Goal: Use online tool/utility: Utilize a website feature to perform a specific function

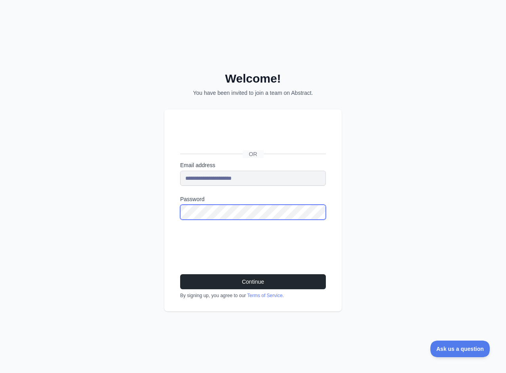
click at [180, 275] on button "Continue" at bounding box center [253, 282] width 146 height 15
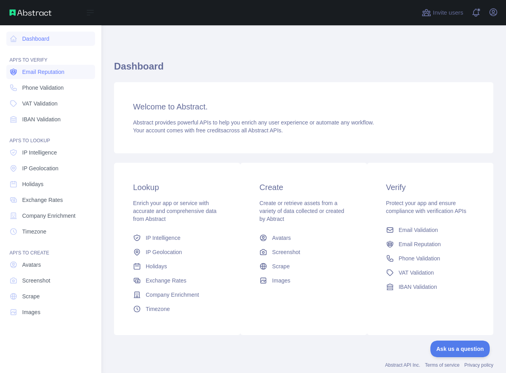
click at [49, 72] on span "Email Reputation" at bounding box center [43, 72] width 42 height 8
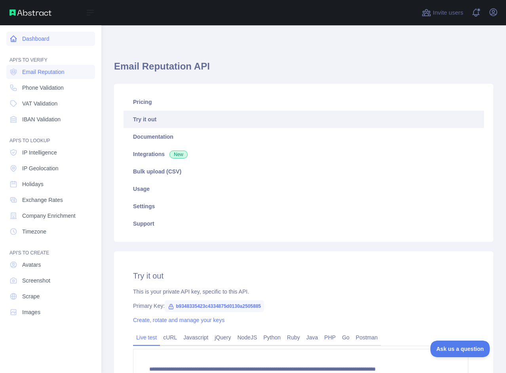
click at [44, 36] on link "Dashboard" at bounding box center [50, 39] width 89 height 14
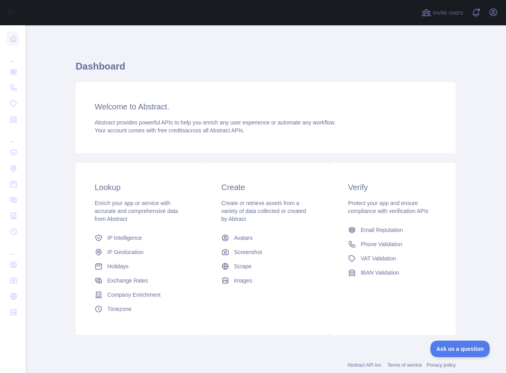
click at [211, 15] on div at bounding box center [221, 12] width 379 height 25
drag, startPoint x: 248, startPoint y: 42, endPoint x: 233, endPoint y: 105, distance: 64.5
click at [246, 54] on div "Invite users View notifications Open user menu Dashboard Welcome to Abstract. A…" at bounding box center [265, 186] width 480 height 373
click at [232, 112] on h3 "Welcome to Abstract." at bounding box center [266, 106] width 342 height 11
click at [225, 80] on div "Dashboard Welcome to Abstract. Abstract provides powerful APIs to help you enri…" at bounding box center [266, 200] width 380 height 280
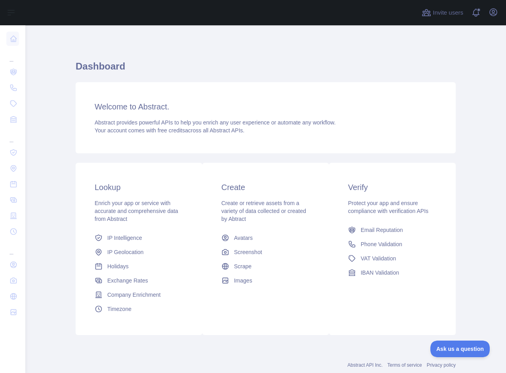
scroll to position [21, 0]
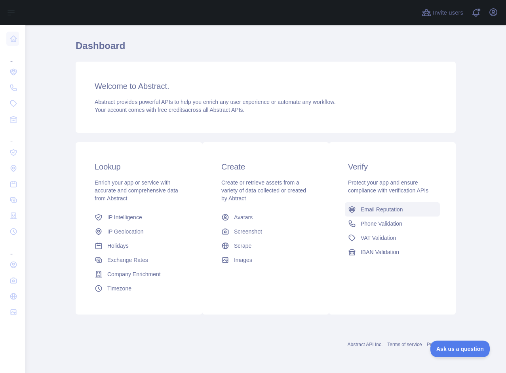
click at [377, 216] on link "Email Reputation" at bounding box center [392, 210] width 95 height 14
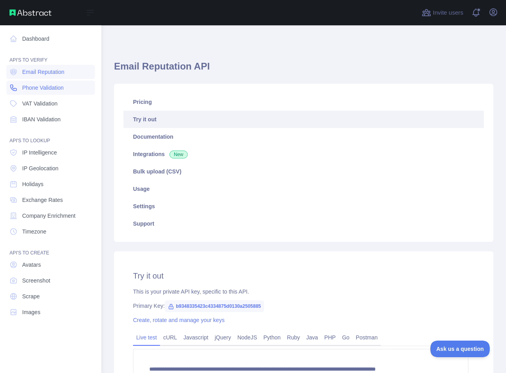
click at [54, 87] on span "Phone Validation" at bounding box center [43, 88] width 42 height 8
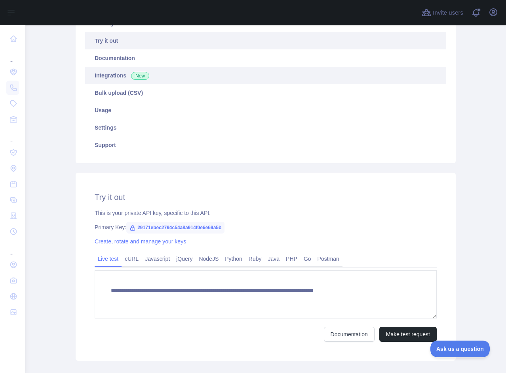
scroll to position [79, 0]
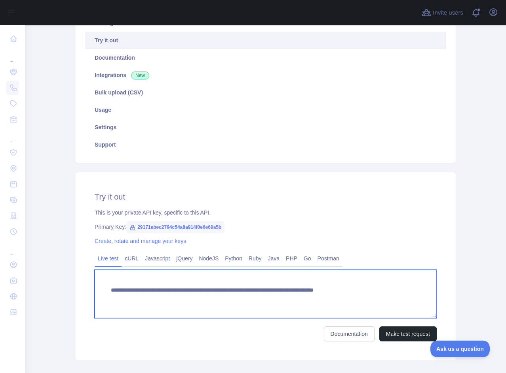
click at [130, 289] on textarea "**********" at bounding box center [266, 294] width 342 height 48
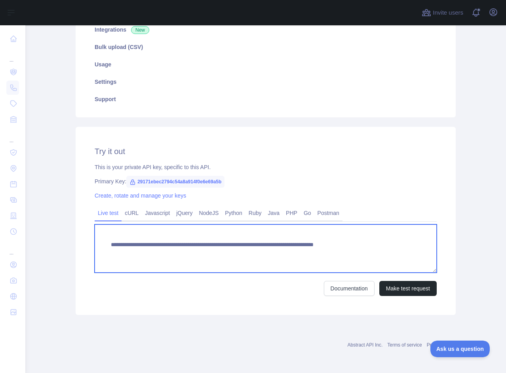
scroll to position [125, 0]
click at [347, 247] on textarea "**********" at bounding box center [266, 248] width 342 height 48
click at [304, 264] on textarea "**********" at bounding box center [266, 248] width 342 height 48
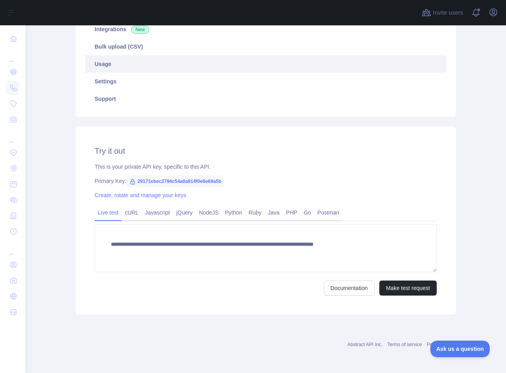
click at [378, 56] on link "Usage" at bounding box center [265, 63] width 361 height 17
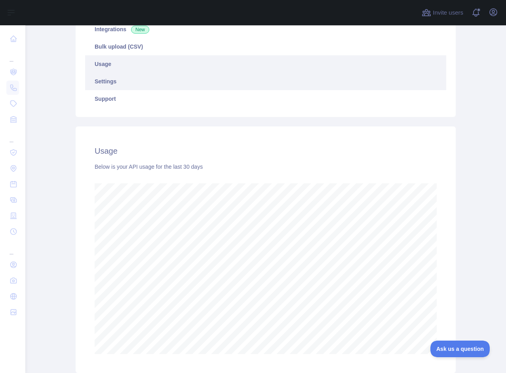
scroll to position [85, 0]
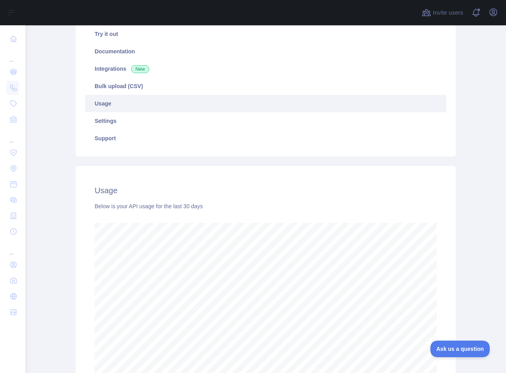
click at [145, 102] on link "Usage" at bounding box center [265, 103] width 361 height 17
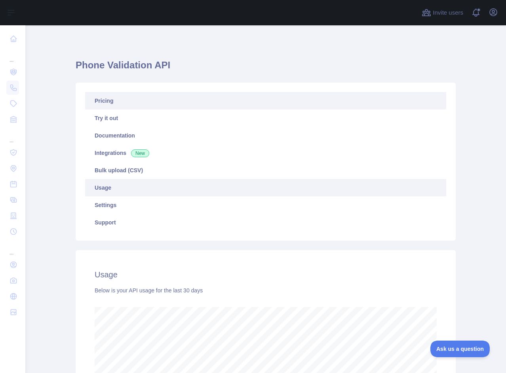
scroll to position [0, 0]
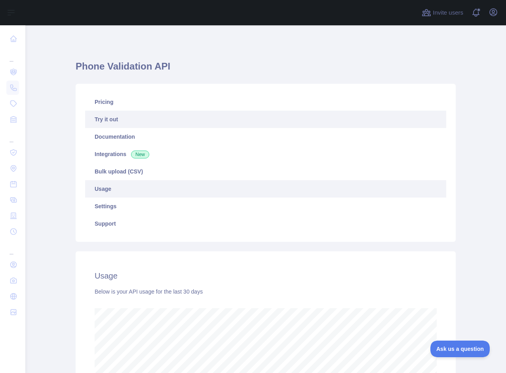
click at [125, 128] on link "Try it out" at bounding box center [265, 119] width 361 height 17
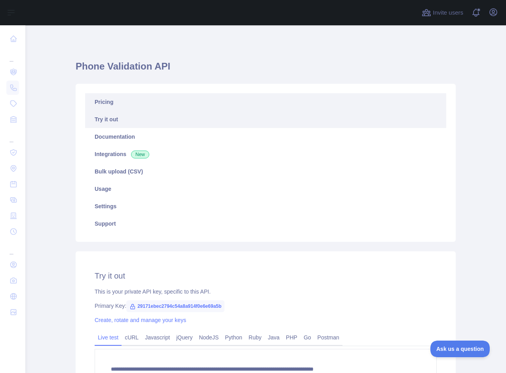
click at [121, 99] on link "Pricing" at bounding box center [265, 101] width 361 height 17
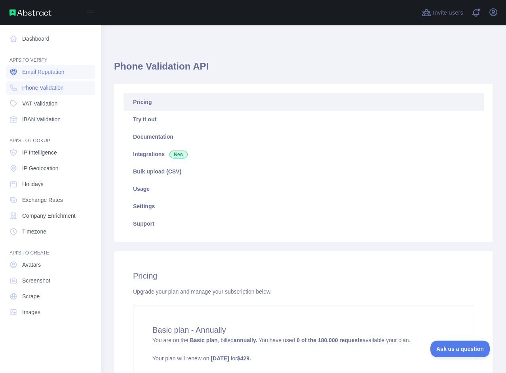
click at [37, 77] on link "Email Reputation" at bounding box center [50, 72] width 89 height 14
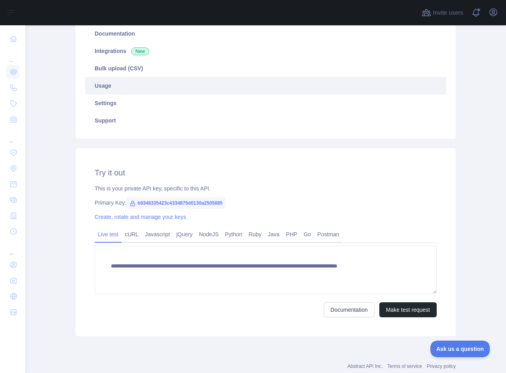
scroll to position [125, 0]
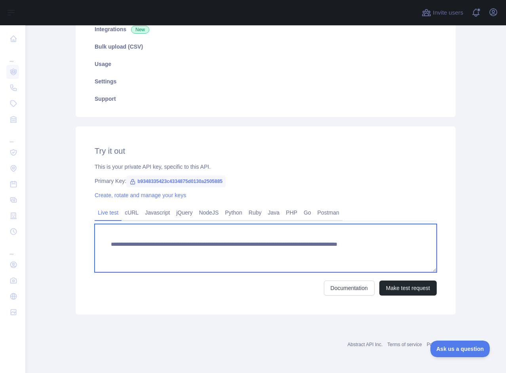
drag, startPoint x: 316, startPoint y: 256, endPoint x: 245, endPoint y: 255, distance: 71.2
click at [245, 255] on textarea "**********" at bounding box center [266, 248] width 342 height 48
paste textarea
type textarea "**********"
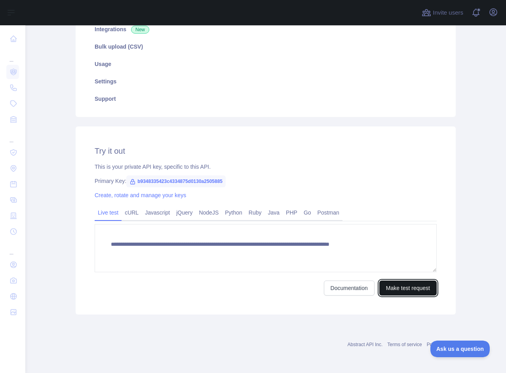
click at [413, 292] on button "Make test request" at bounding box center [407, 288] width 57 height 15
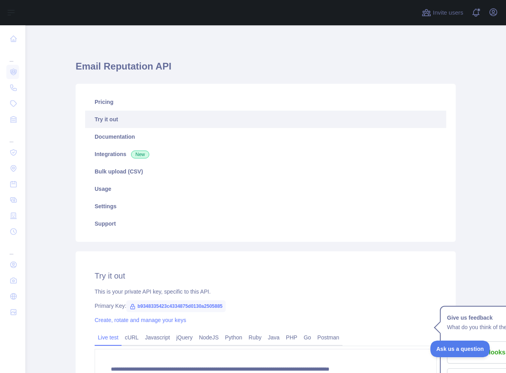
scroll to position [237, 0]
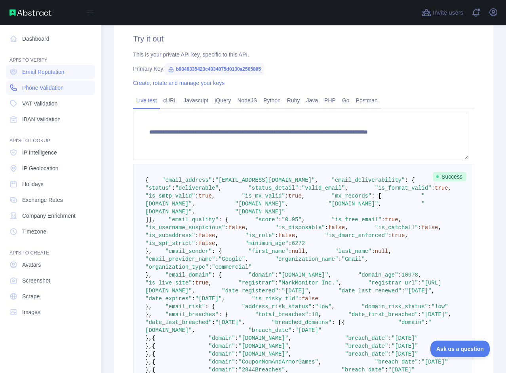
click at [32, 89] on span "Phone Validation" at bounding box center [43, 88] width 42 height 8
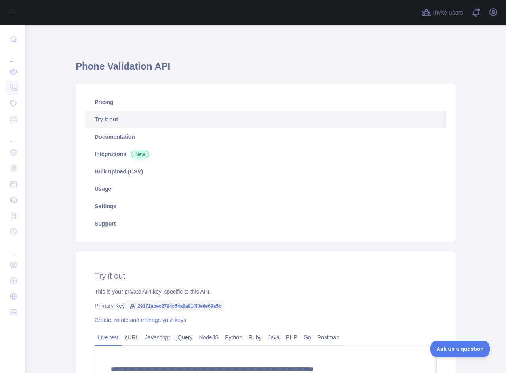
scroll to position [119, 0]
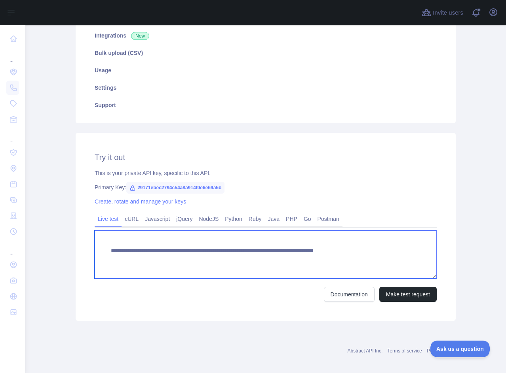
drag, startPoint x: 393, startPoint y: 255, endPoint x: 356, endPoint y: 256, distance: 36.8
click at [356, 256] on textarea "**********" at bounding box center [266, 255] width 342 height 48
paste textarea
type textarea "**********"
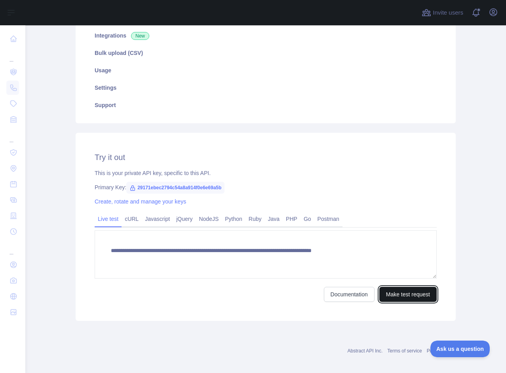
click at [400, 294] on button "Make test request" at bounding box center [407, 294] width 57 height 15
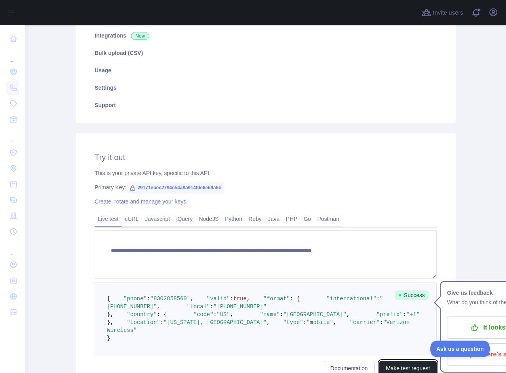
scroll to position [237, 0]
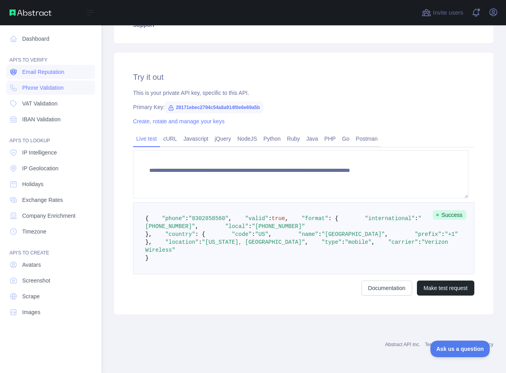
click at [36, 69] on span "Email Reputation" at bounding box center [43, 72] width 42 height 8
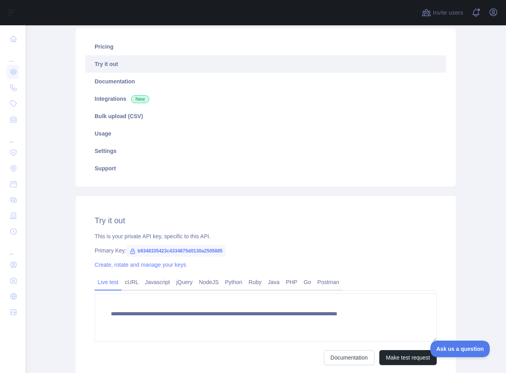
scroll to position [119, 0]
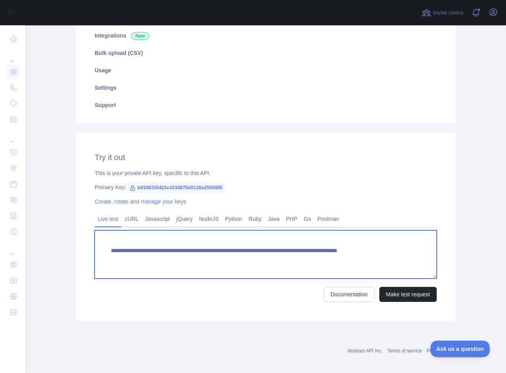
drag, startPoint x: 314, startPoint y: 261, endPoint x: 246, endPoint y: 262, distance: 68.0
click at [246, 262] on textarea "**********" at bounding box center [266, 255] width 342 height 48
paste textarea
type textarea "**********"
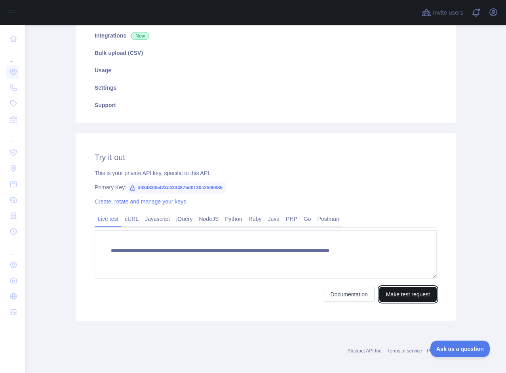
click at [394, 292] on button "Make test request" at bounding box center [407, 294] width 57 height 15
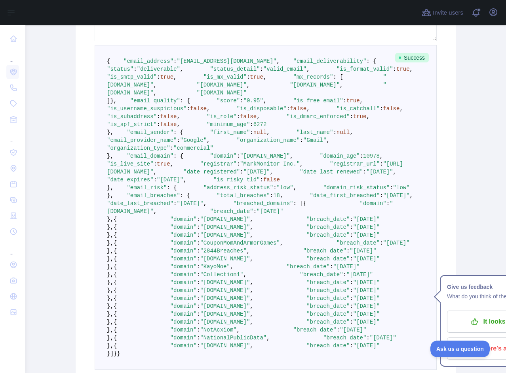
scroll to position [356, 0]
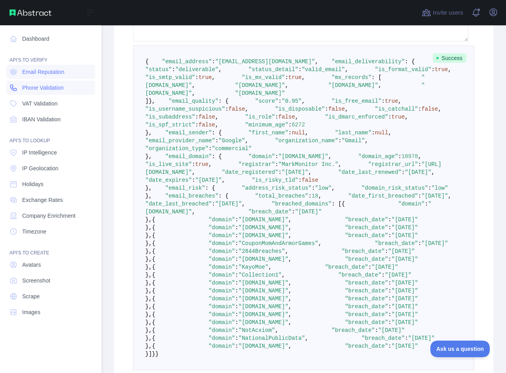
click at [40, 83] on link "Phone Validation" at bounding box center [50, 88] width 89 height 14
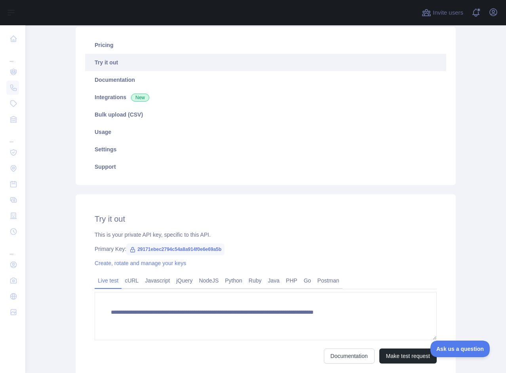
scroll to position [119, 0]
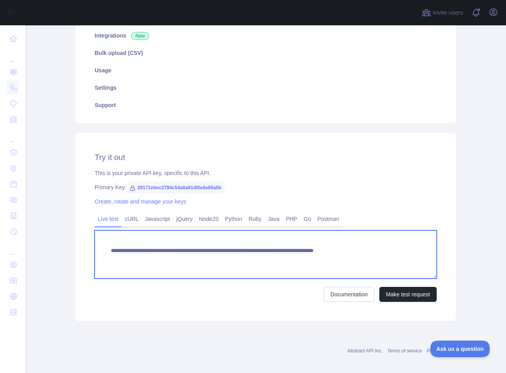
drag, startPoint x: 380, startPoint y: 256, endPoint x: 357, endPoint y: 256, distance: 22.9
click at [357, 256] on textarea "**********" at bounding box center [266, 255] width 342 height 48
paste textarea
type textarea "**********"
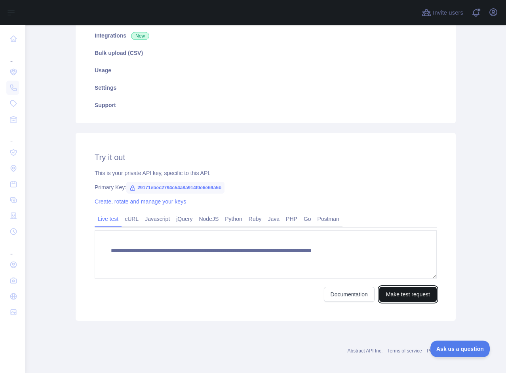
click at [388, 290] on button "Make test request" at bounding box center [407, 294] width 57 height 15
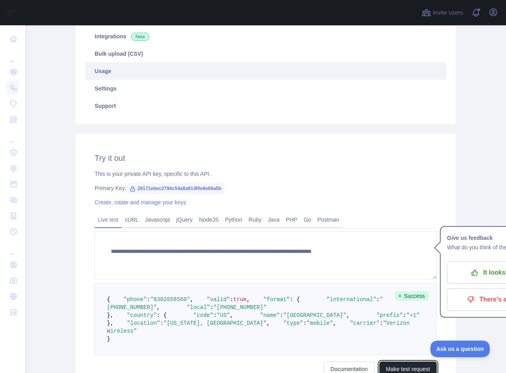
scroll to position [0, 0]
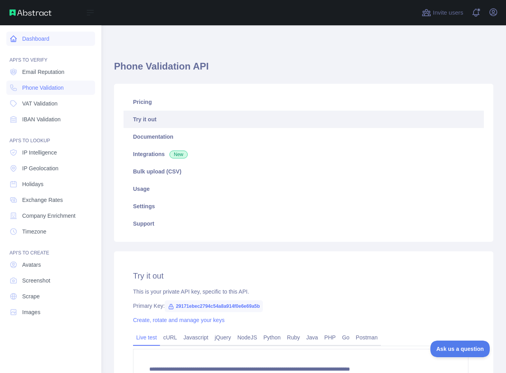
click at [21, 37] on link "Dashboard" at bounding box center [50, 39] width 89 height 14
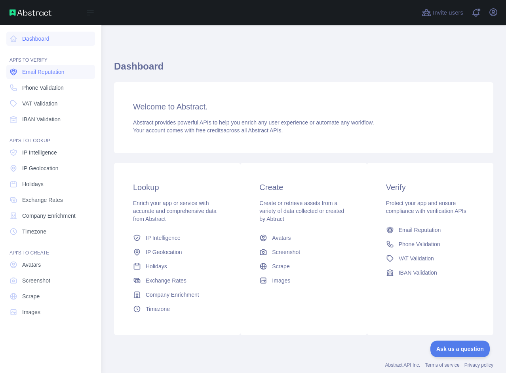
click at [39, 69] on span "Email Reputation" at bounding box center [43, 72] width 42 height 8
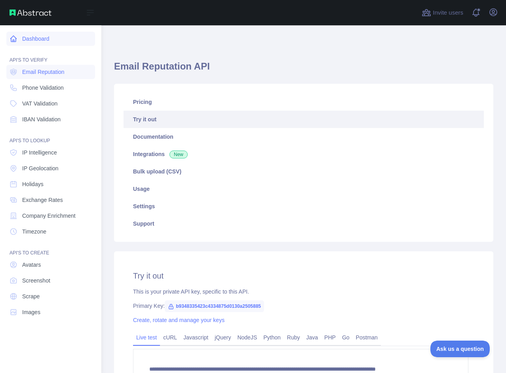
click at [19, 34] on link "Dashboard" at bounding box center [50, 39] width 89 height 14
